Goal: Task Accomplishment & Management: Manage account settings

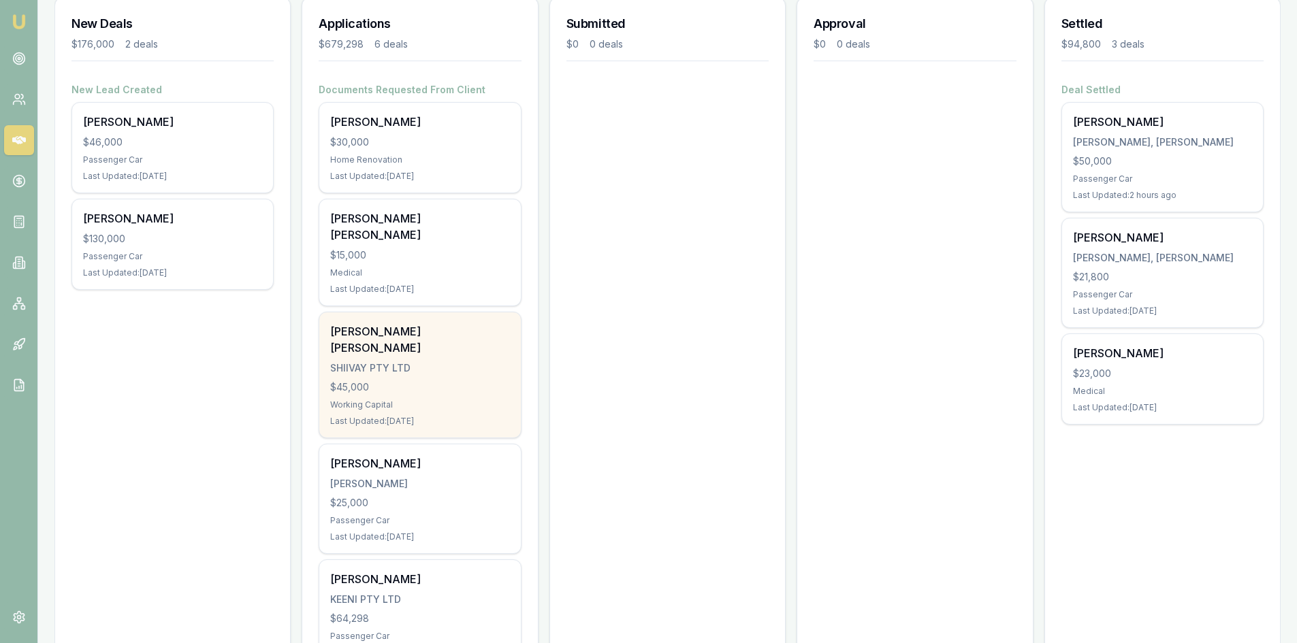
scroll to position [204, 0]
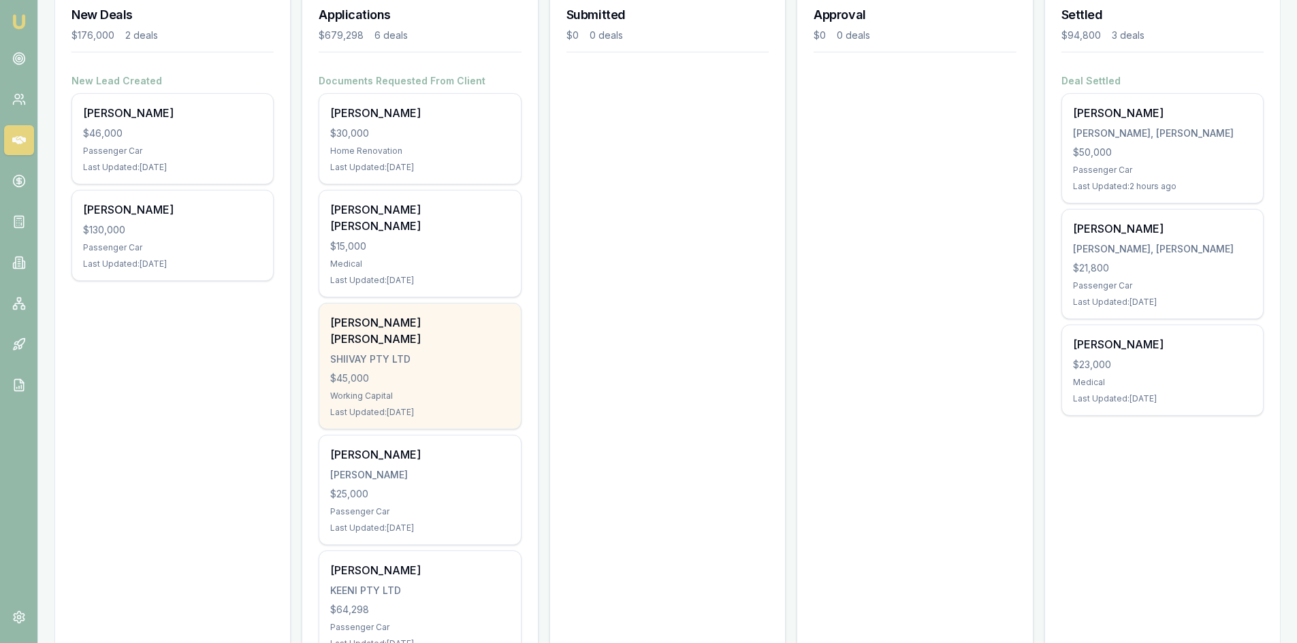
click at [387, 391] on div "Working Capital" at bounding box center [419, 396] width 179 height 11
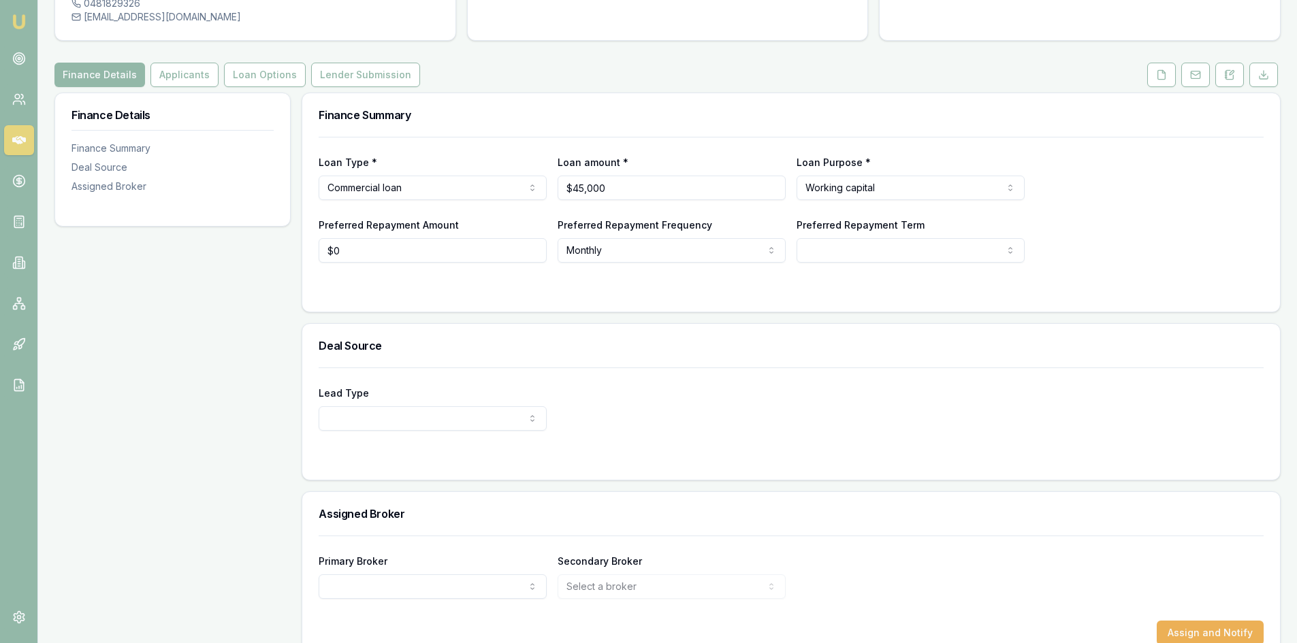
scroll to position [147, 0]
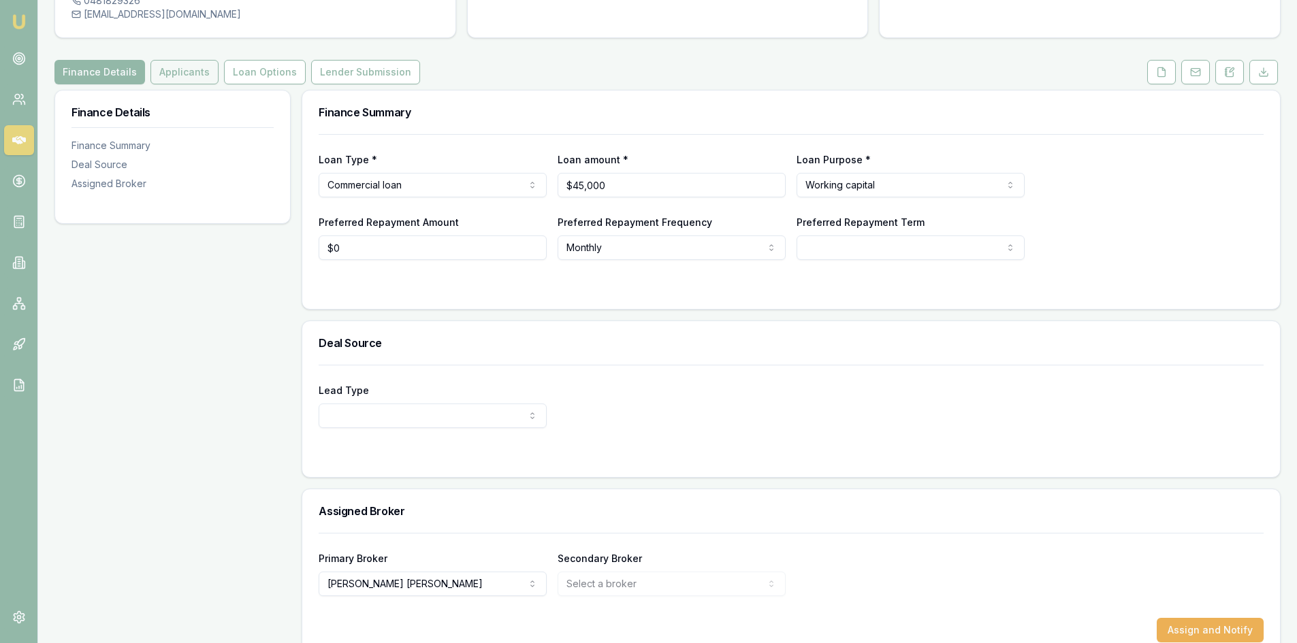
click at [179, 60] on button "Applicants" at bounding box center [184, 72] width 68 height 25
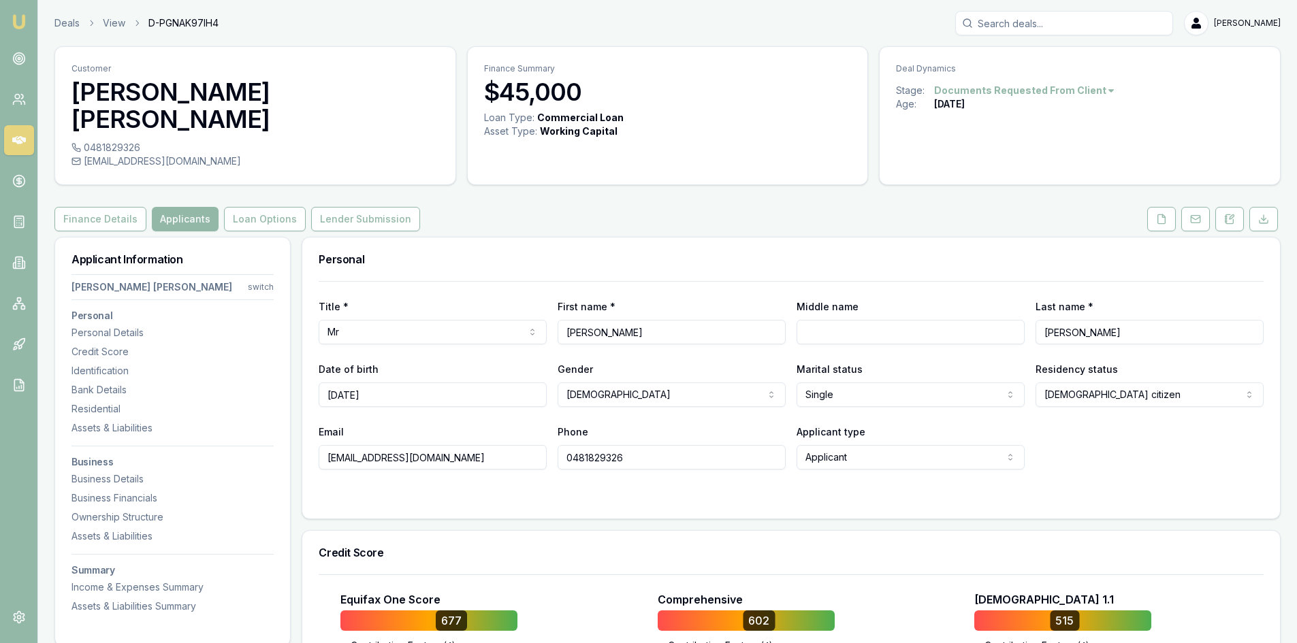
scroll to position [68, 0]
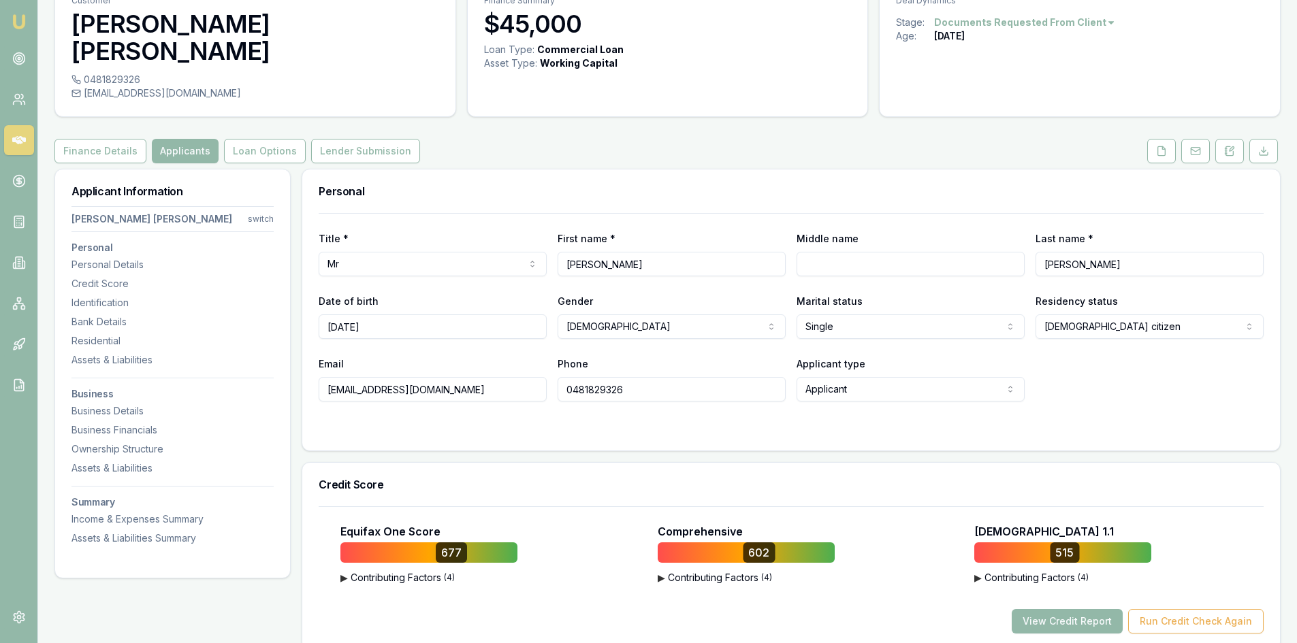
drag, startPoint x: 324, startPoint y: 362, endPoint x: 477, endPoint y: 364, distance: 153.2
click at [477, 377] on input "manshuvashist137@gmail.com" at bounding box center [433, 389] width 228 height 25
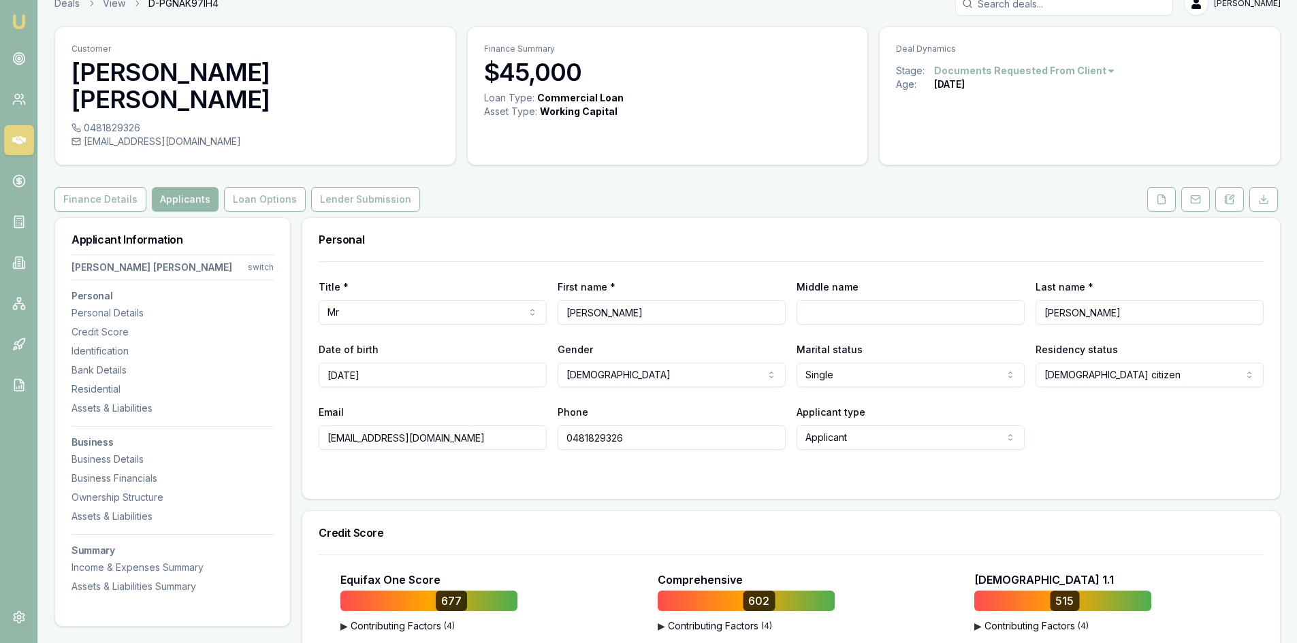
scroll to position [0, 0]
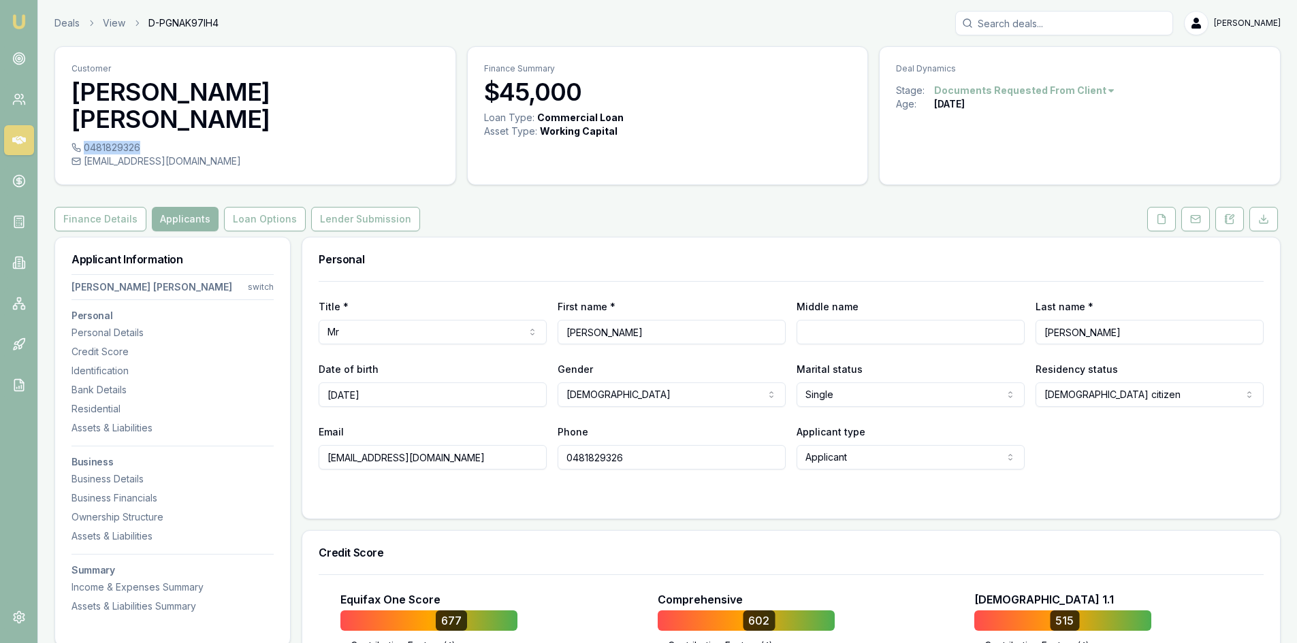
drag, startPoint x: 84, startPoint y: 118, endPoint x: 139, endPoint y: 118, distance: 55.1
click at [139, 141] on div "0481829326" at bounding box center [255, 148] width 368 height 14
copy div "0481829326"
